Goal: Information Seeking & Learning: Learn about a topic

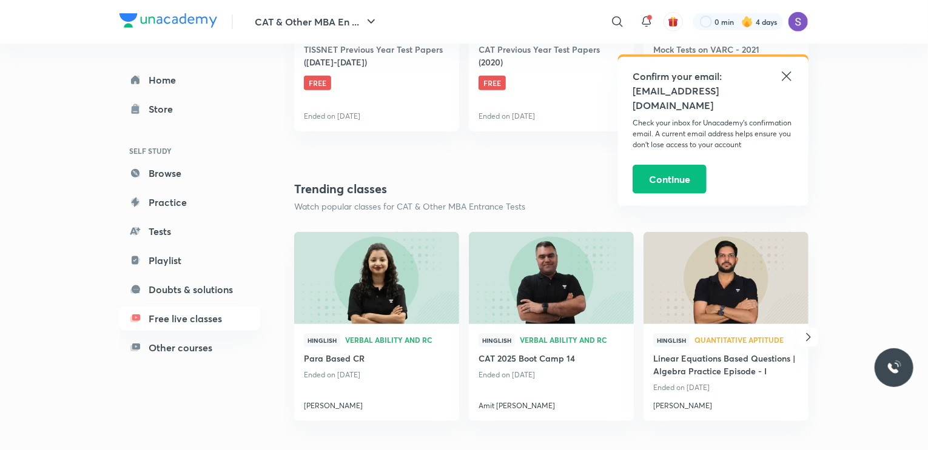
scroll to position [691, 0]
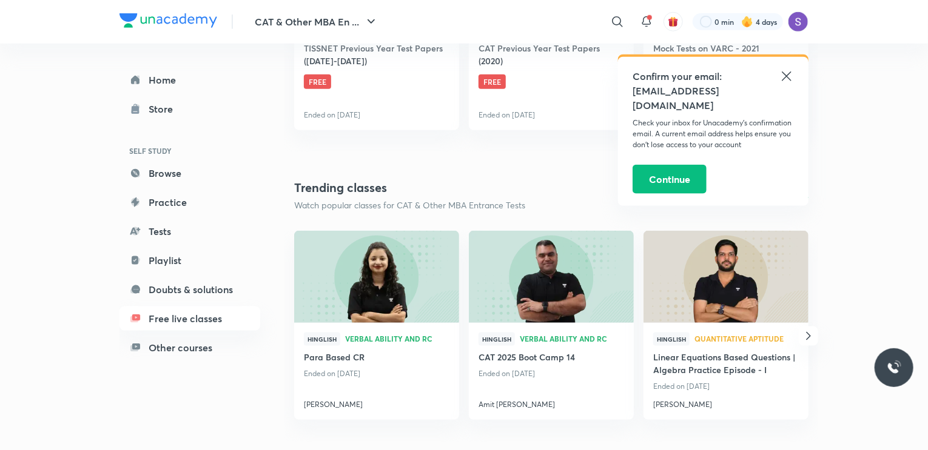
click at [803, 332] on icon "button" at bounding box center [808, 336] width 15 height 15
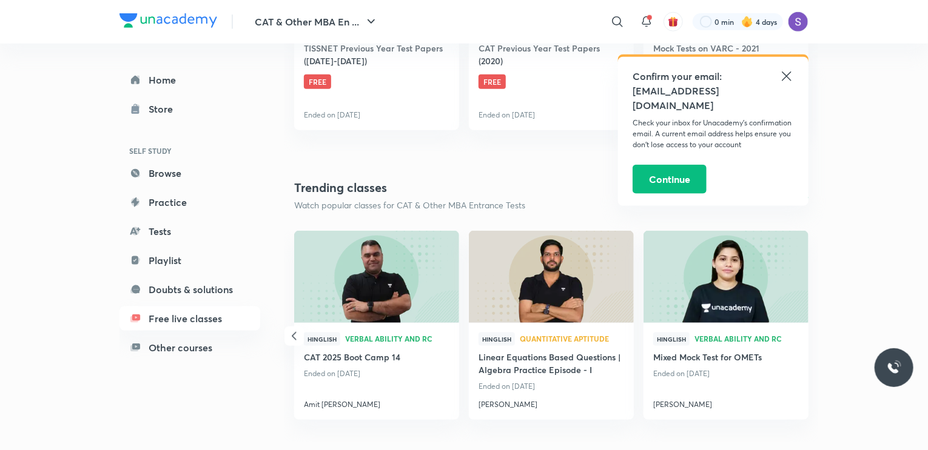
click at [803, 332] on div "Hinglish Verbal Ability and RC Mixed Mock Test for OMETs Ended on [DATE] [PERSO…" at bounding box center [725, 371] width 165 height 97
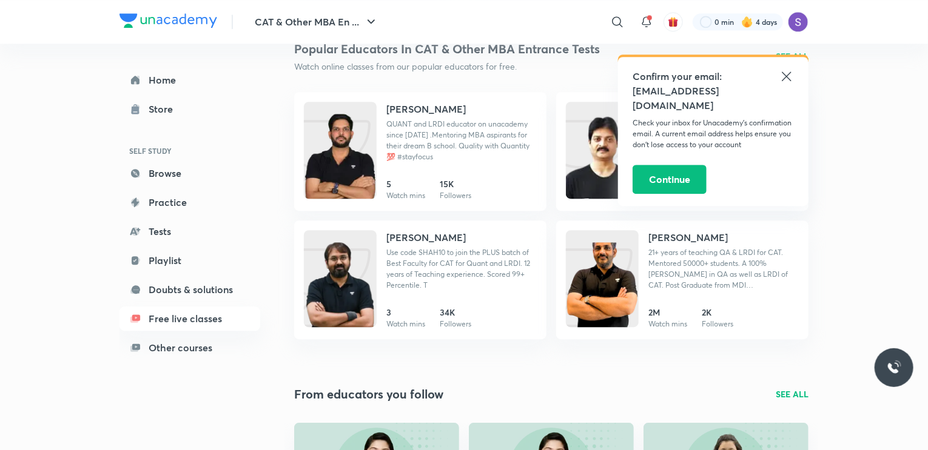
scroll to position [1628, 0]
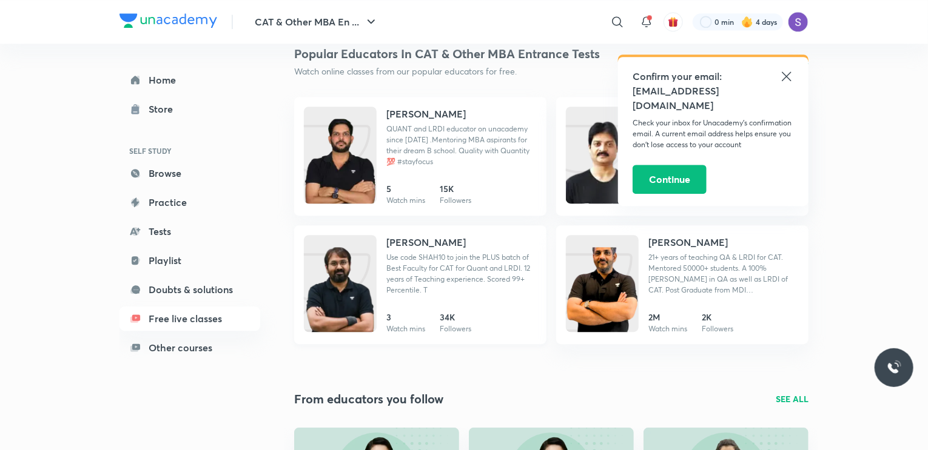
click at [437, 246] on h4 "[PERSON_NAME]" at bounding box center [425, 242] width 79 height 15
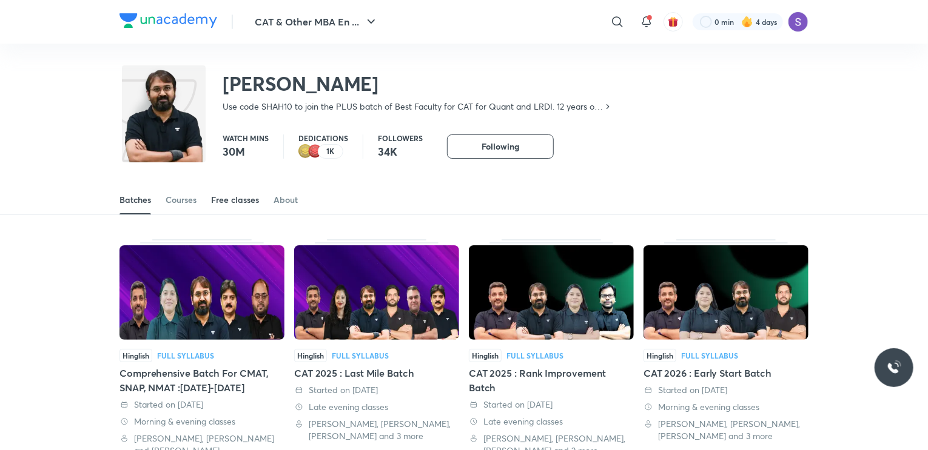
click at [239, 190] on link "Free classes" at bounding box center [235, 200] width 48 height 29
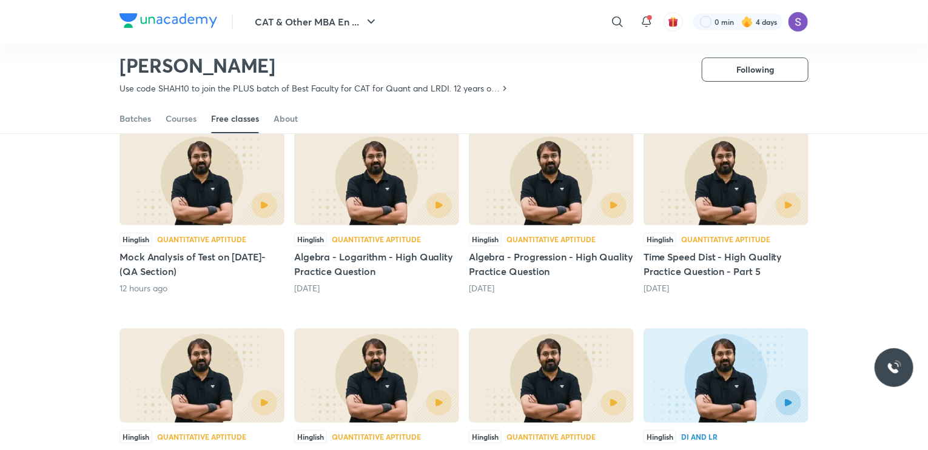
scroll to position [112, 0]
click at [256, 199] on button "button" at bounding box center [264, 205] width 28 height 28
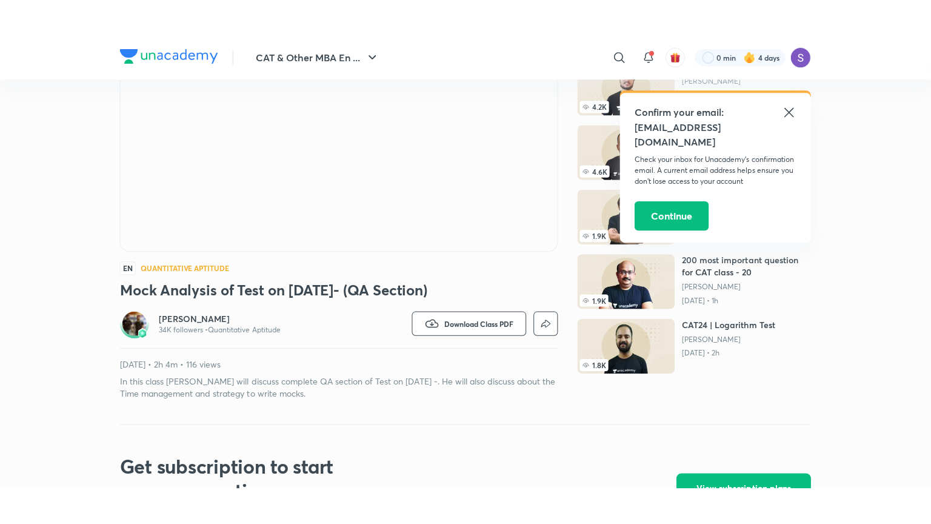
scroll to position [159, 0]
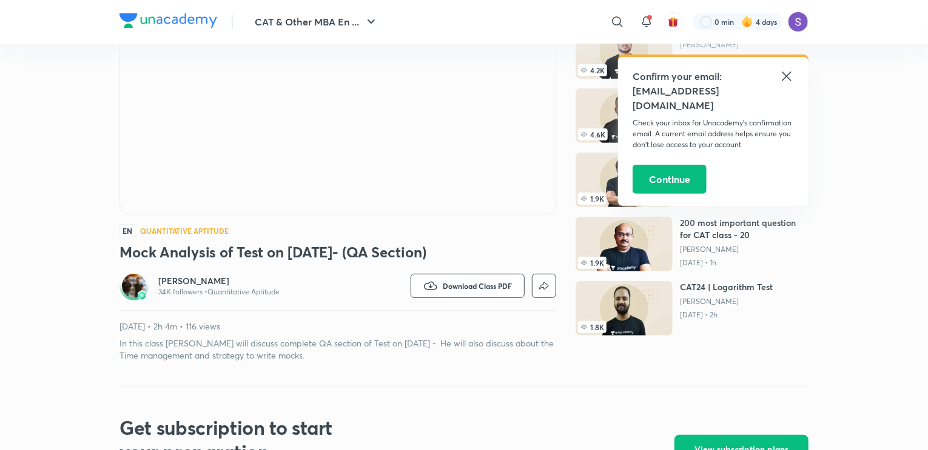
click at [216, 333] on div "[DATE] • 2h 4m • 116 views In this class [PERSON_NAME] sir will discuss complet…" at bounding box center [337, 341] width 437 height 41
